Goal: Obtain resource: Obtain resource

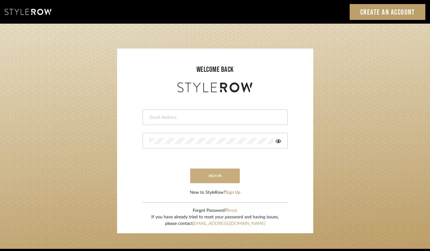
type input "projects@cerusedesign.com"
click at [214, 176] on button "sign in" at bounding box center [215, 176] width 50 height 15
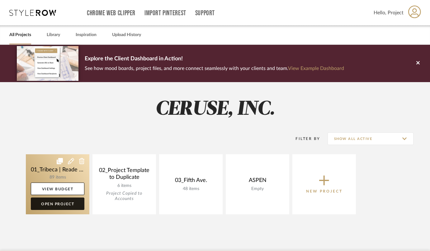
click at [56, 205] on link "Open Project" at bounding box center [58, 204] width 54 height 12
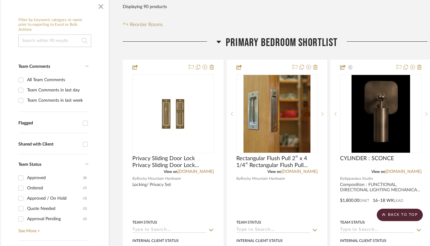
scroll to position [77, 8]
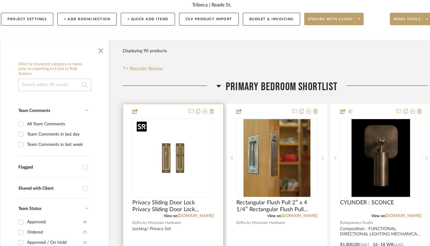
click at [165, 168] on img "0" at bounding box center [173, 158] width 78 height 78
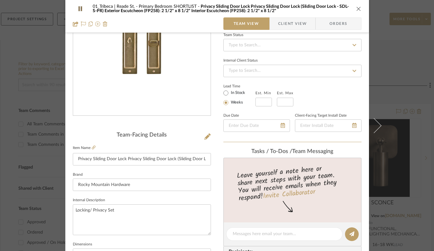
scroll to position [0, 0]
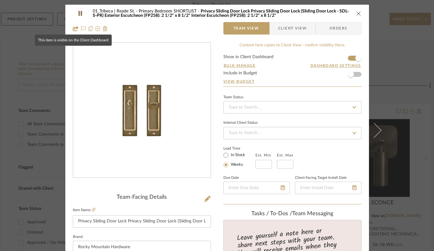
click at [73, 28] on icon at bounding box center [76, 28] width 6 height 5
click at [211, 32] on div "01_Tribeca | Reade St. Primary Bedroom SHORTLIST Privacy Sliding Door Lock Priv…" at bounding box center [217, 21] width 304 height 33
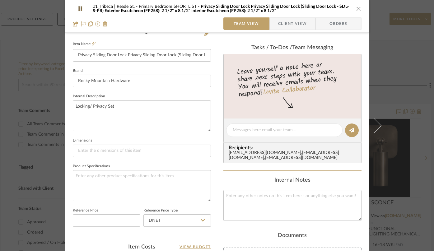
scroll to position [246, 0]
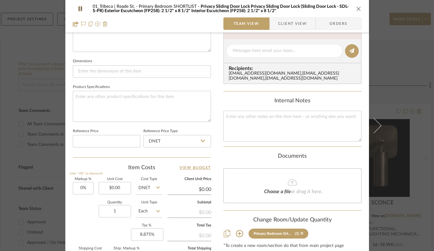
click at [215, 179] on div "01_Tribeca | Reade St. Primary Bedroom SHORTLIST Privacy Sliding Door Lock Priv…" at bounding box center [217, 46] width 304 height 575
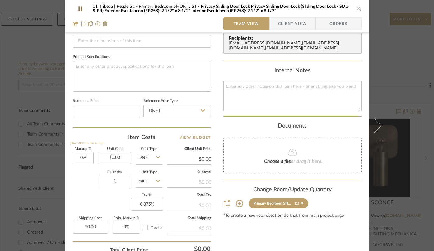
scroll to position [327, 0]
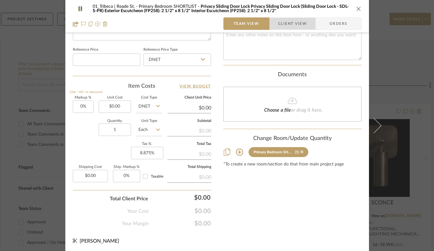
click at [291, 23] on span "Client View" at bounding box center [292, 23] width 29 height 12
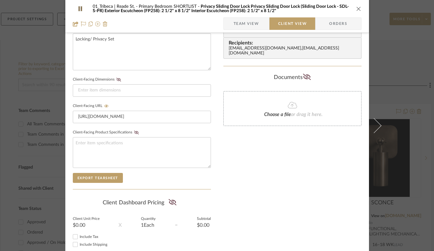
scroll to position [232, 0]
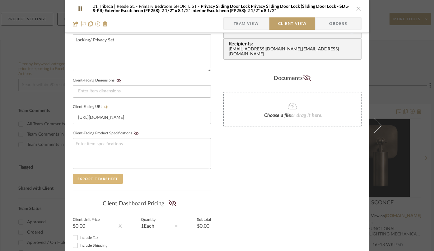
click at [94, 178] on button "Export Tearsheet" at bounding box center [98, 179] width 50 height 10
click at [356, 9] on icon "close" at bounding box center [358, 8] width 5 height 5
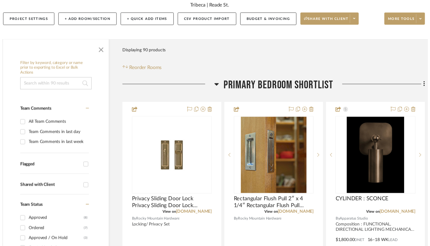
scroll to position [77, 8]
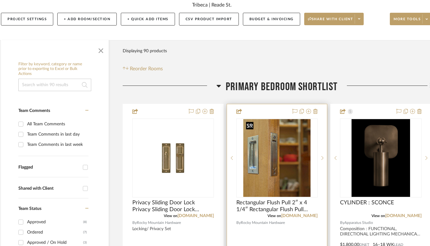
click at [269, 164] on img "0" at bounding box center [276, 158] width 67 height 78
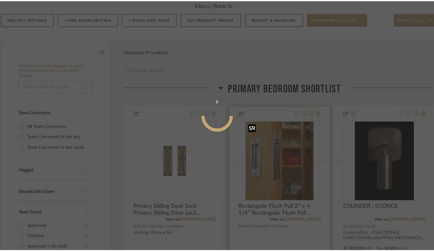
scroll to position [0, 0]
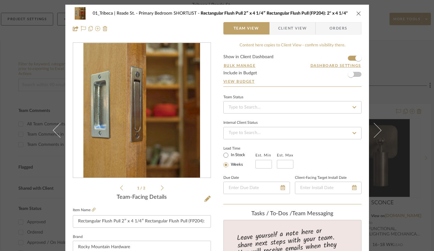
click at [293, 29] on span "Client View" at bounding box center [292, 28] width 29 height 12
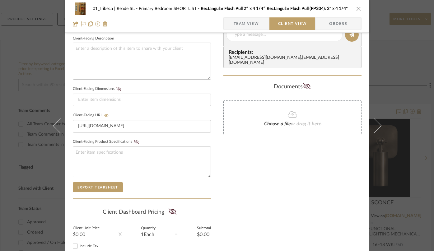
scroll to position [271, 0]
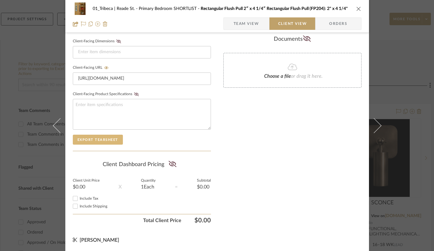
click at [88, 143] on button "Export Tearsheet" at bounding box center [98, 140] width 50 height 10
click at [356, 8] on icon "close" at bounding box center [358, 8] width 5 height 5
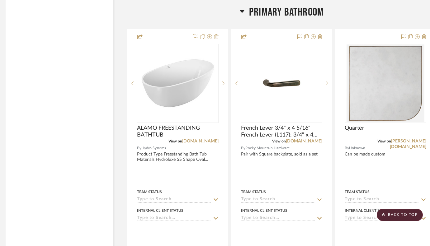
scroll to position [1915, 4]
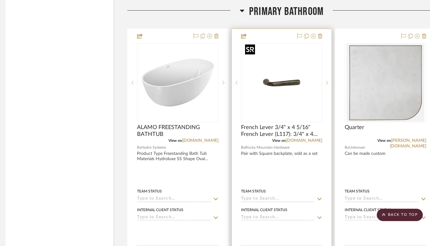
click at [286, 81] on img "0" at bounding box center [281, 83] width 78 height 78
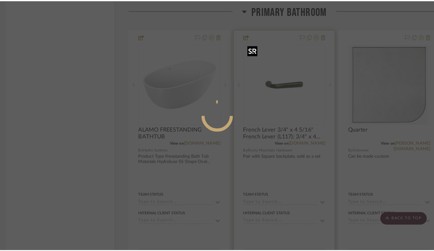
scroll to position [0, 0]
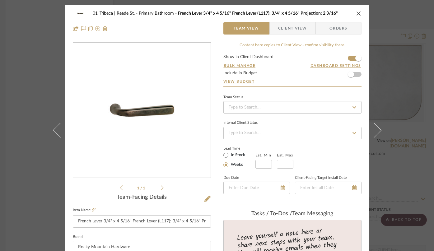
click at [286, 32] on span "Client View" at bounding box center [292, 28] width 29 height 12
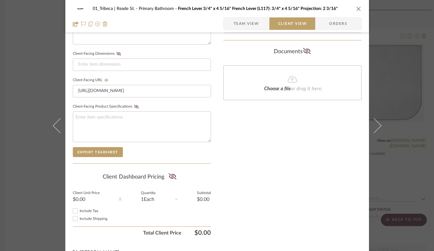
scroll to position [271, 0]
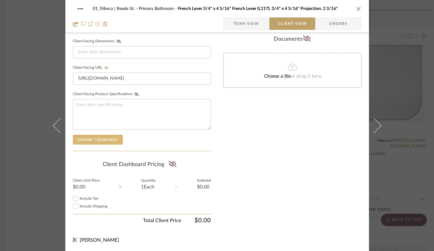
click at [98, 141] on button "Export Tearsheet" at bounding box center [98, 140] width 50 height 10
click at [356, 9] on icon "close" at bounding box center [358, 8] width 5 height 5
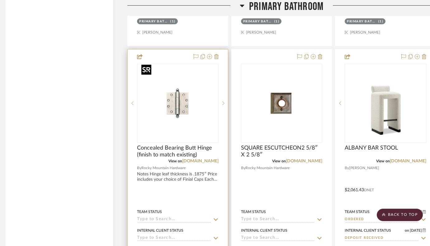
click at [160, 96] on img "0" at bounding box center [178, 103] width 78 height 78
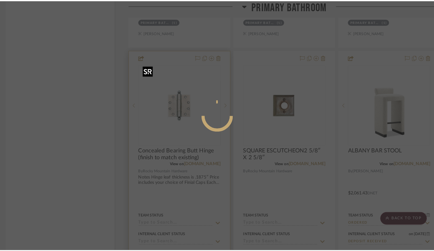
scroll to position [0, 0]
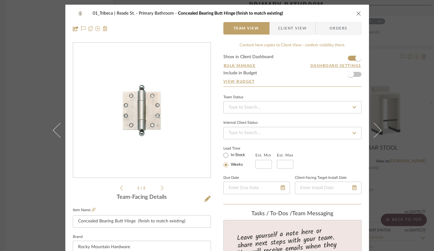
click at [288, 31] on span "Client View" at bounding box center [292, 28] width 29 height 12
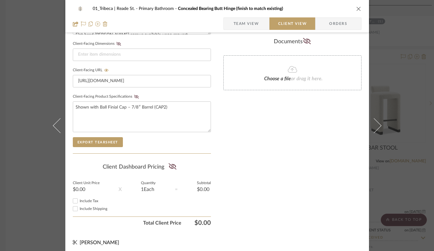
scroll to position [271, 0]
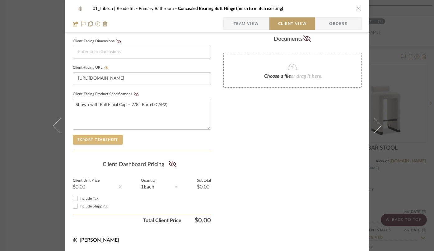
click at [98, 141] on button "Export Tearsheet" at bounding box center [98, 140] width 50 height 10
click at [356, 10] on icon "close" at bounding box center [358, 8] width 5 height 5
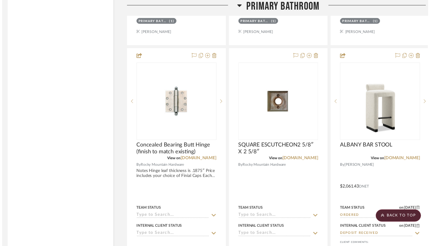
scroll to position [2170, 4]
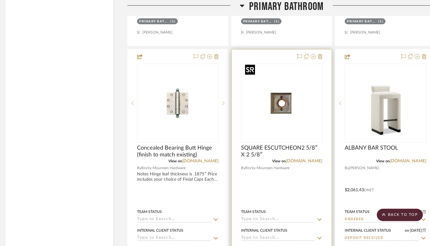
click at [269, 98] on img "0" at bounding box center [281, 103] width 78 height 78
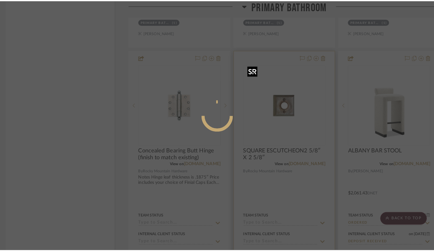
scroll to position [0, 0]
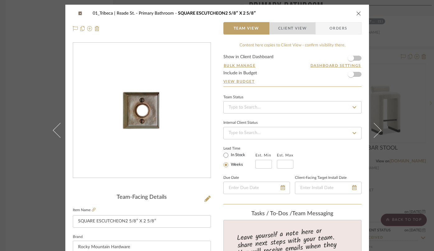
click at [282, 28] on span "Client View" at bounding box center [292, 28] width 29 height 12
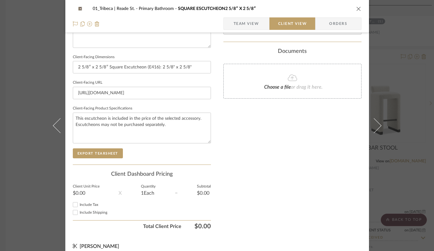
scroll to position [261, 0]
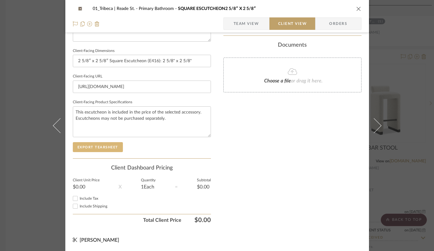
click at [105, 143] on button "Export Tearsheet" at bounding box center [98, 147] width 50 height 10
click at [355, 5] on div "01_Tribeca | Reade St. Primary Bathroom SQUARE ESCUTCHEON2 5/8″ X 2 5/8″" at bounding box center [217, 8] width 289 height 12
click at [358, 11] on button "close" at bounding box center [359, 9] width 6 height 6
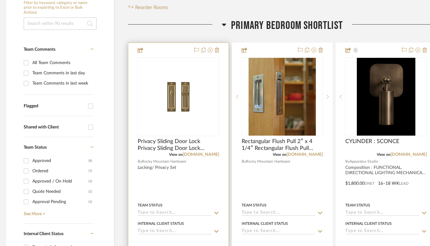
scroll to position [168, 3]
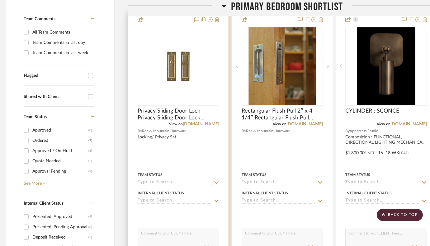
click at [205, 147] on div at bounding box center [178, 148] width 100 height 272
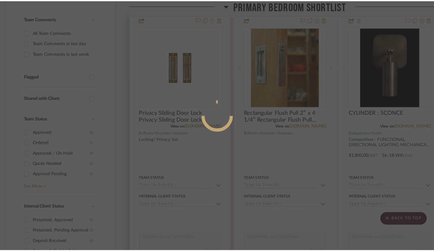
scroll to position [0, 0]
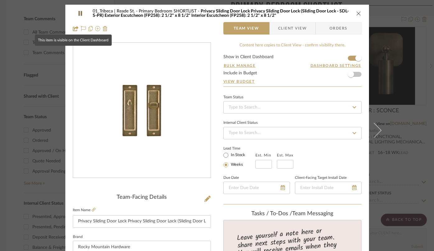
click at [73, 29] on icon at bounding box center [76, 28] width 6 height 5
click at [74, 28] on icon at bounding box center [76, 28] width 6 height 5
click at [294, 32] on span "Client View" at bounding box center [292, 28] width 29 height 12
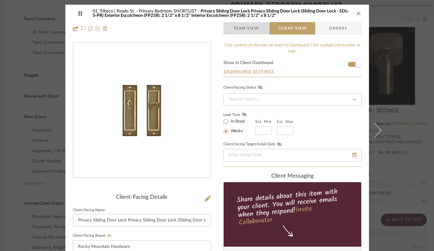
click at [246, 27] on span "Team View" at bounding box center [247, 28] width 26 height 12
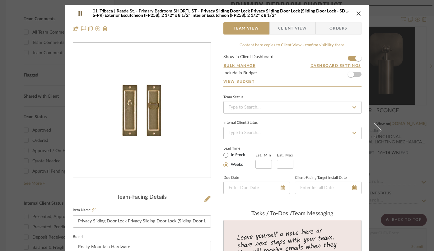
click at [205, 11] on span "Privacy Sliding Door Lock Privacy Sliding Door Lock (Sliding Door Lock - SDL-S-…" at bounding box center [221, 13] width 256 height 9
drag, startPoint x: 197, startPoint y: 11, endPoint x: 296, endPoint y: 12, distance: 99.3
click at [296, 12] on span "Privacy Sliding Door Lock Privacy Sliding Door Lock (Sliding Door Lock - SDL-S-…" at bounding box center [221, 13] width 256 height 9
copy span "Privacy Sliding Door Lock Privacy Sliding Door Lock"
click at [357, 12] on icon "close" at bounding box center [358, 13] width 5 height 5
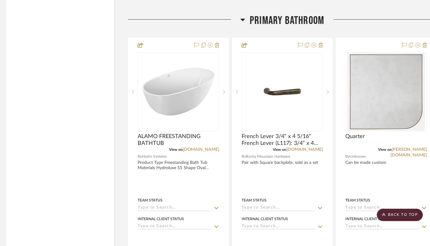
scroll to position [1923, 3]
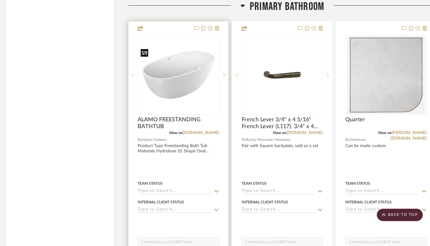
click at [186, 79] on img "0" at bounding box center [178, 75] width 80 height 54
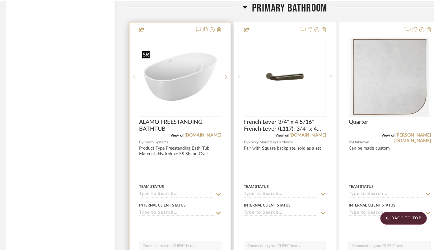
scroll to position [0, 0]
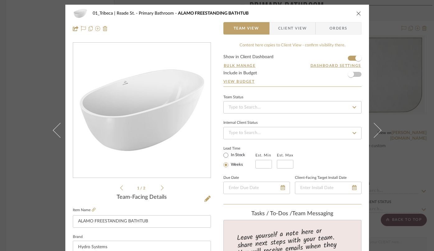
click at [298, 30] on span "Client View" at bounding box center [292, 28] width 29 height 12
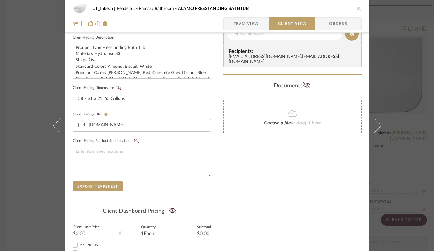
scroll to position [227, 0]
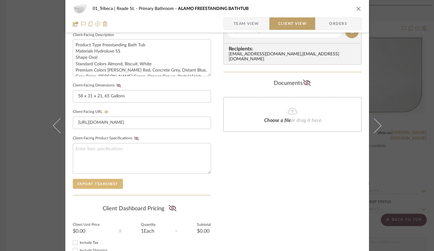
click at [101, 181] on button "Export Tearsheet" at bounding box center [98, 184] width 50 height 10
click at [39, 115] on div "01_Tribeca | Reade St. Primary Bathroom ALAMO FREESTANDING BATHTUB Team View Cl…" at bounding box center [217, 125] width 434 height 251
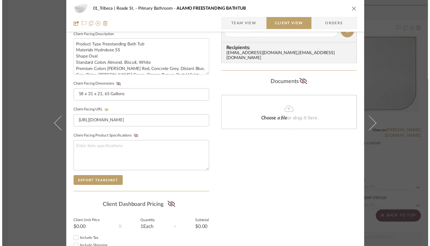
scroll to position [1923, 3]
